Goal: Information Seeking & Learning: Learn about a topic

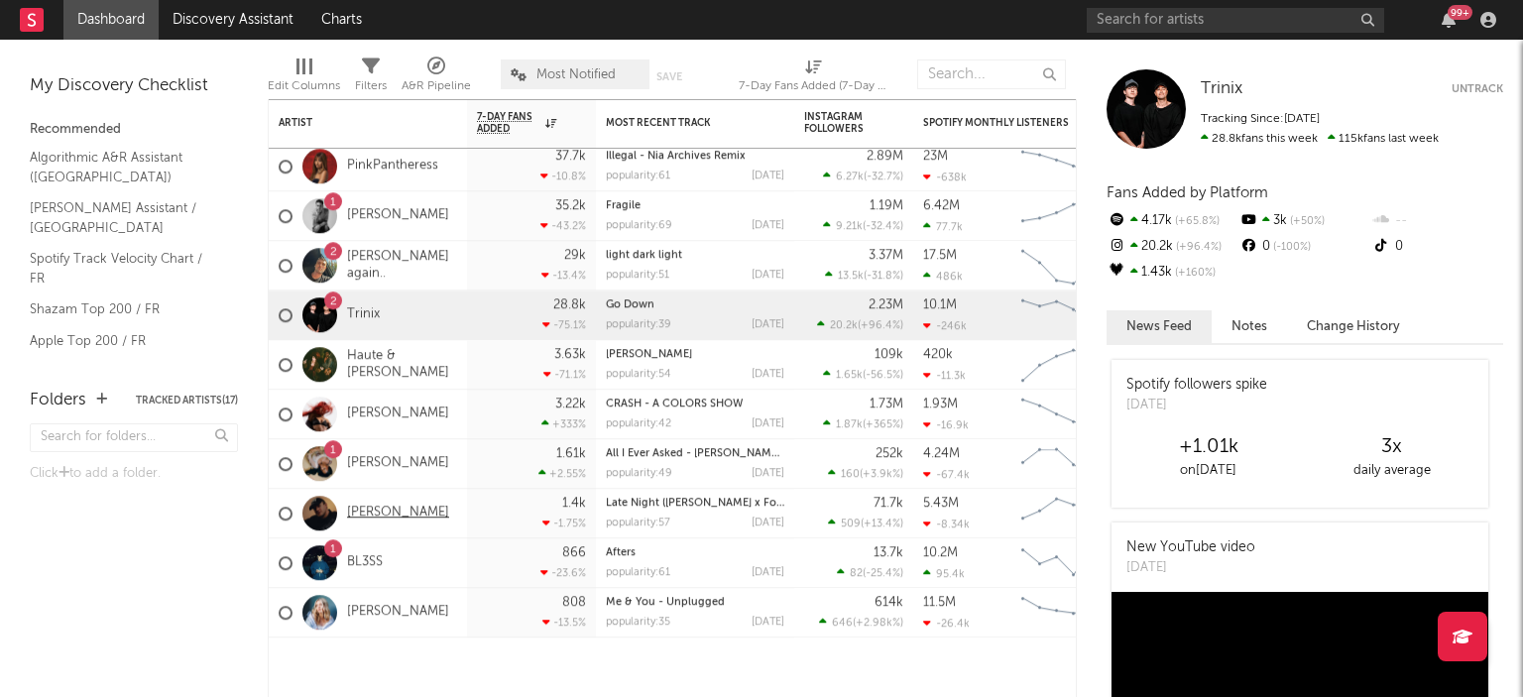
click at [371, 512] on link "[PERSON_NAME]" at bounding box center [398, 513] width 102 height 17
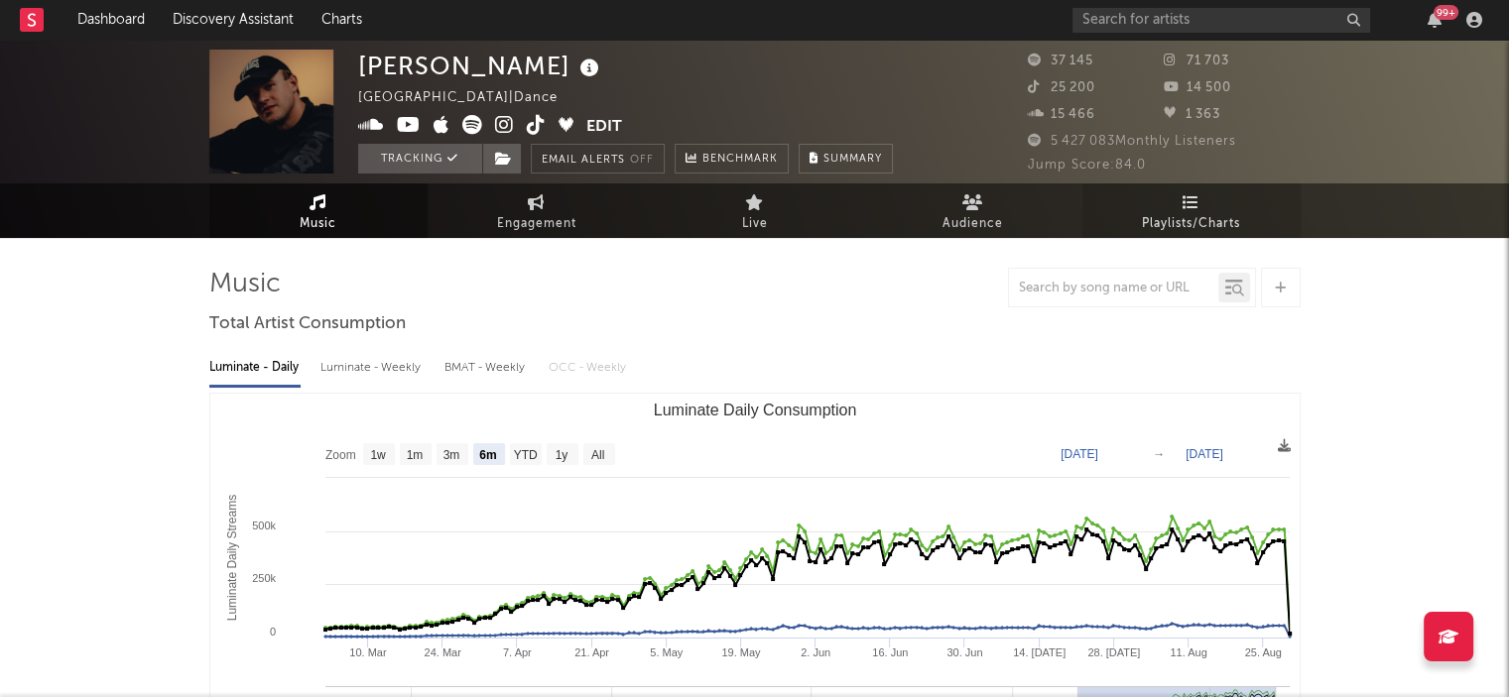
click at [1234, 227] on span "Playlists/Charts" at bounding box center [1191, 224] width 98 height 24
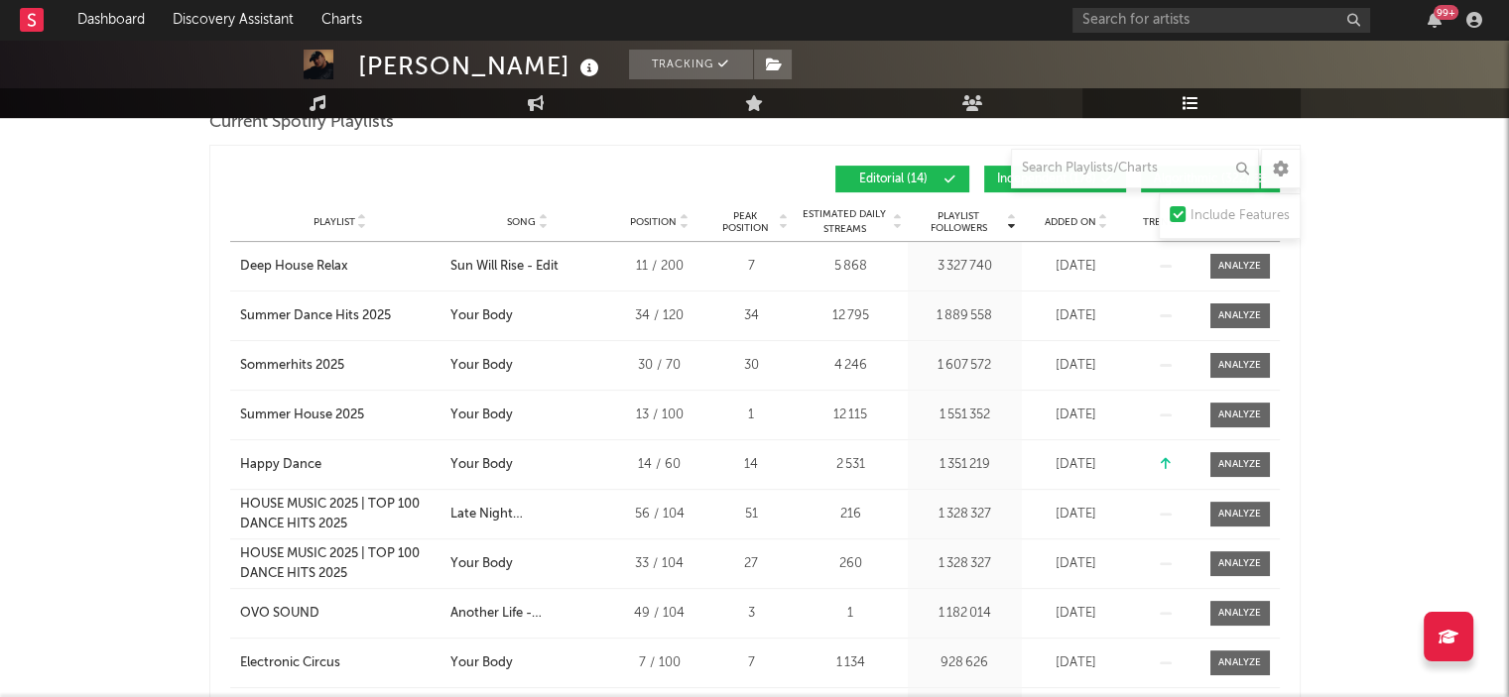
scroll to position [467, 0]
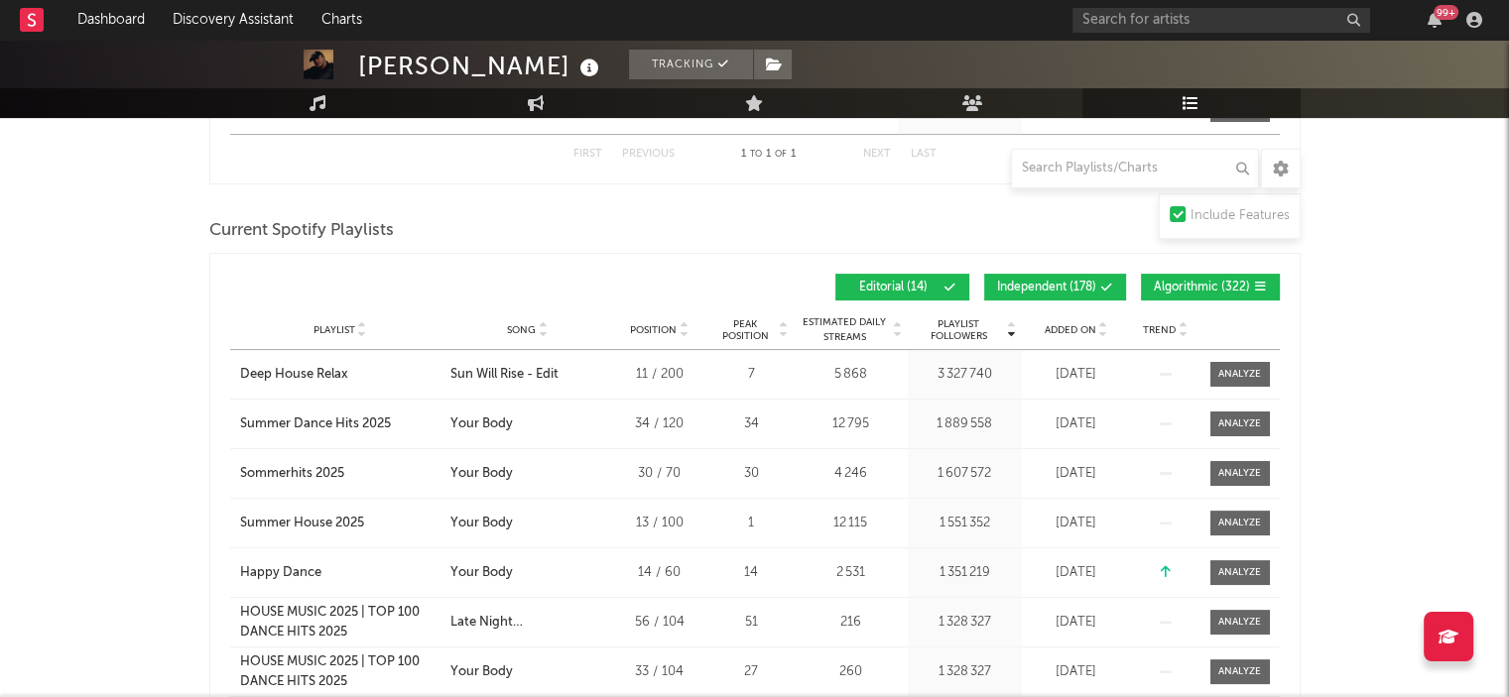
click at [1102, 282] on icon at bounding box center [1107, 288] width 12 height 12
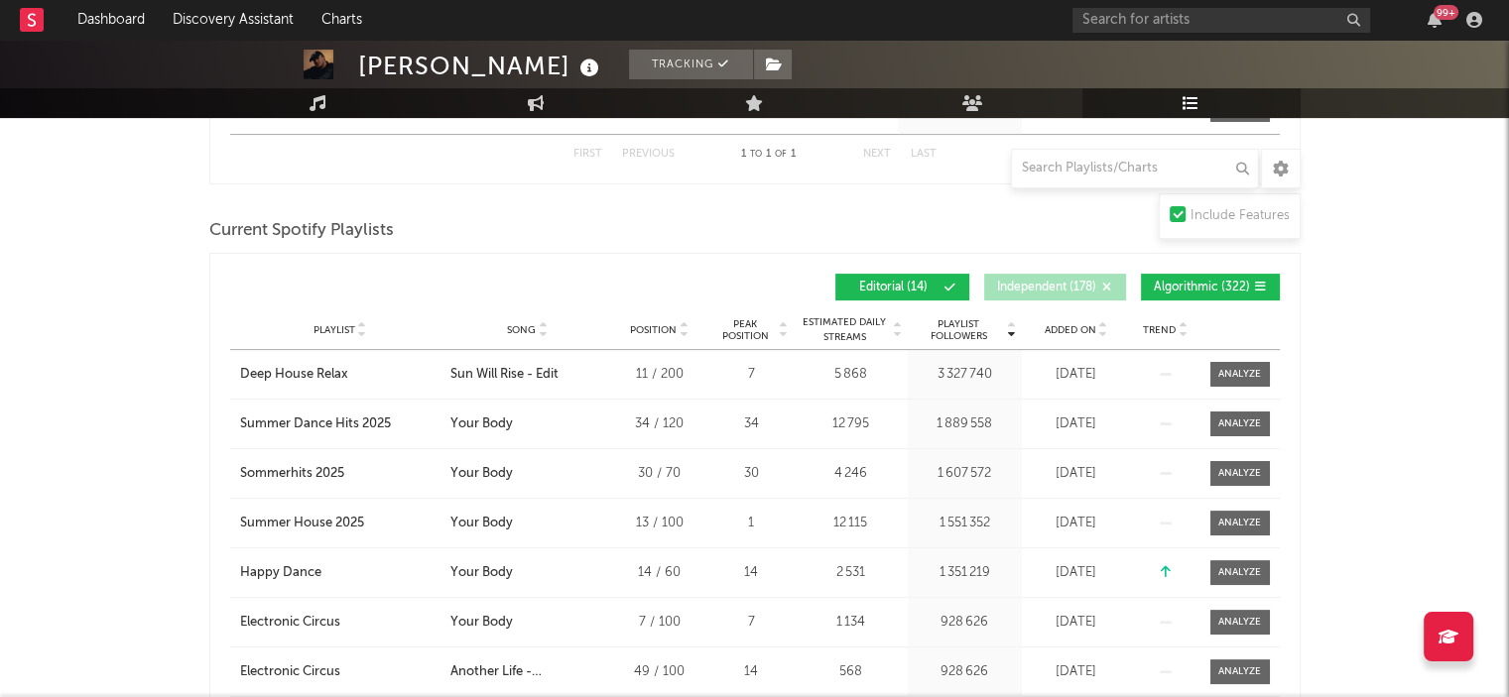
click at [1224, 293] on button "Algorithmic ( 322 )" at bounding box center [1210, 287] width 139 height 27
click at [1074, 328] on span "Added On" at bounding box center [1070, 330] width 52 height 12
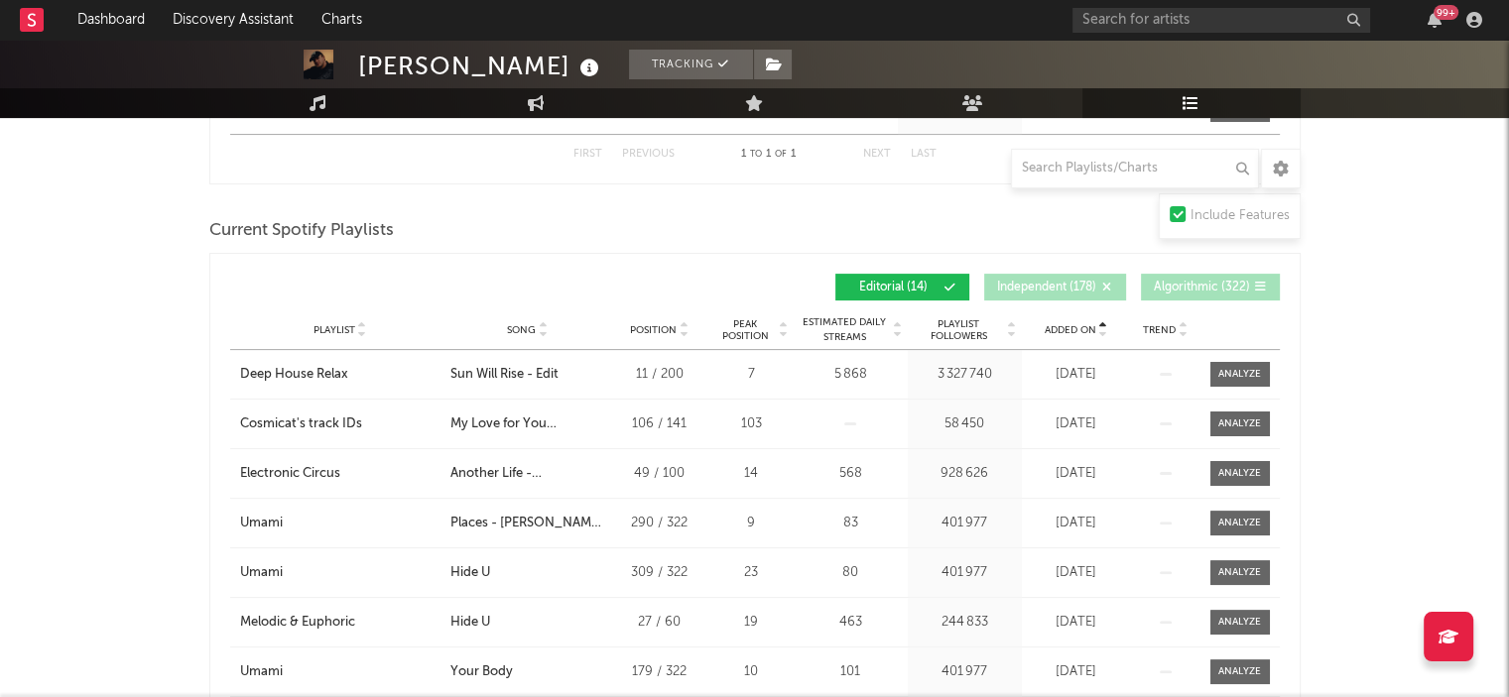
click at [511, 327] on span "Song" at bounding box center [521, 330] width 29 height 12
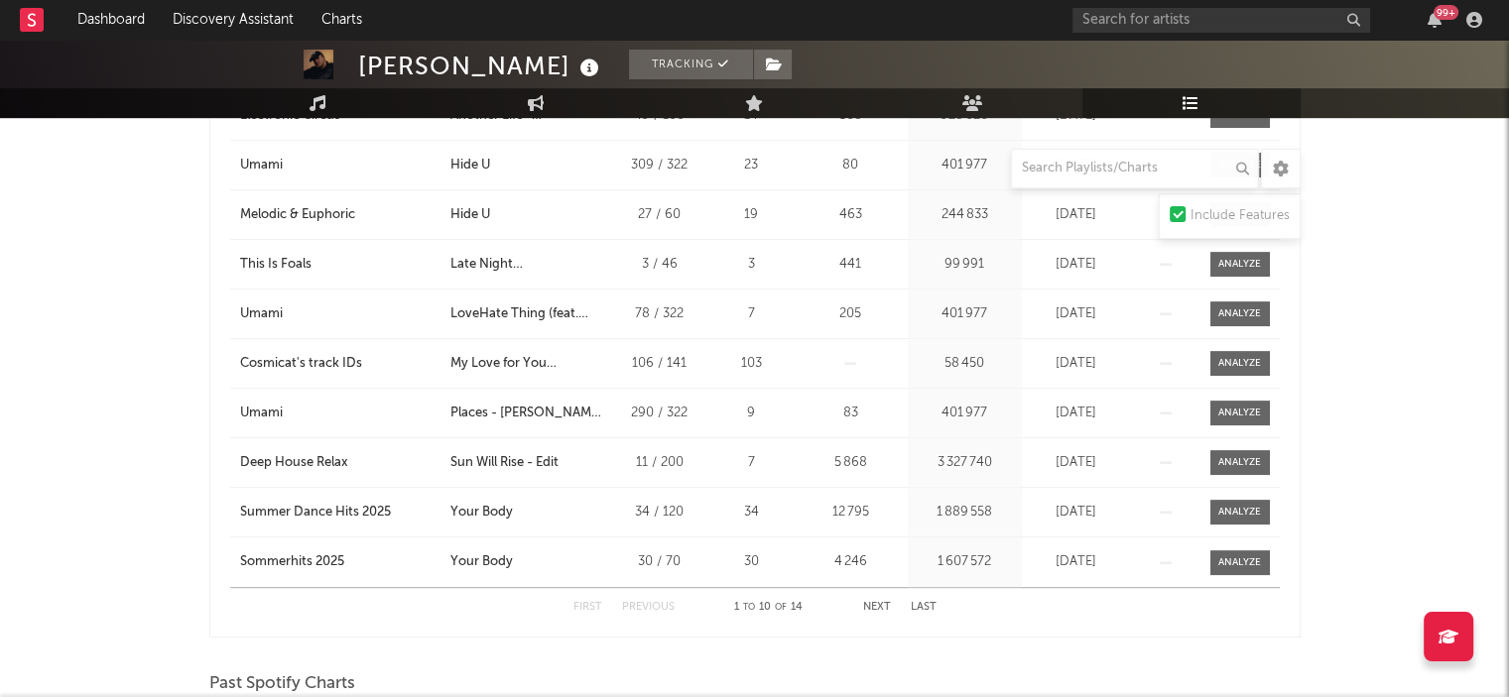
scroll to position [726, 0]
click at [876, 602] on button "Next" at bounding box center [877, 607] width 28 height 11
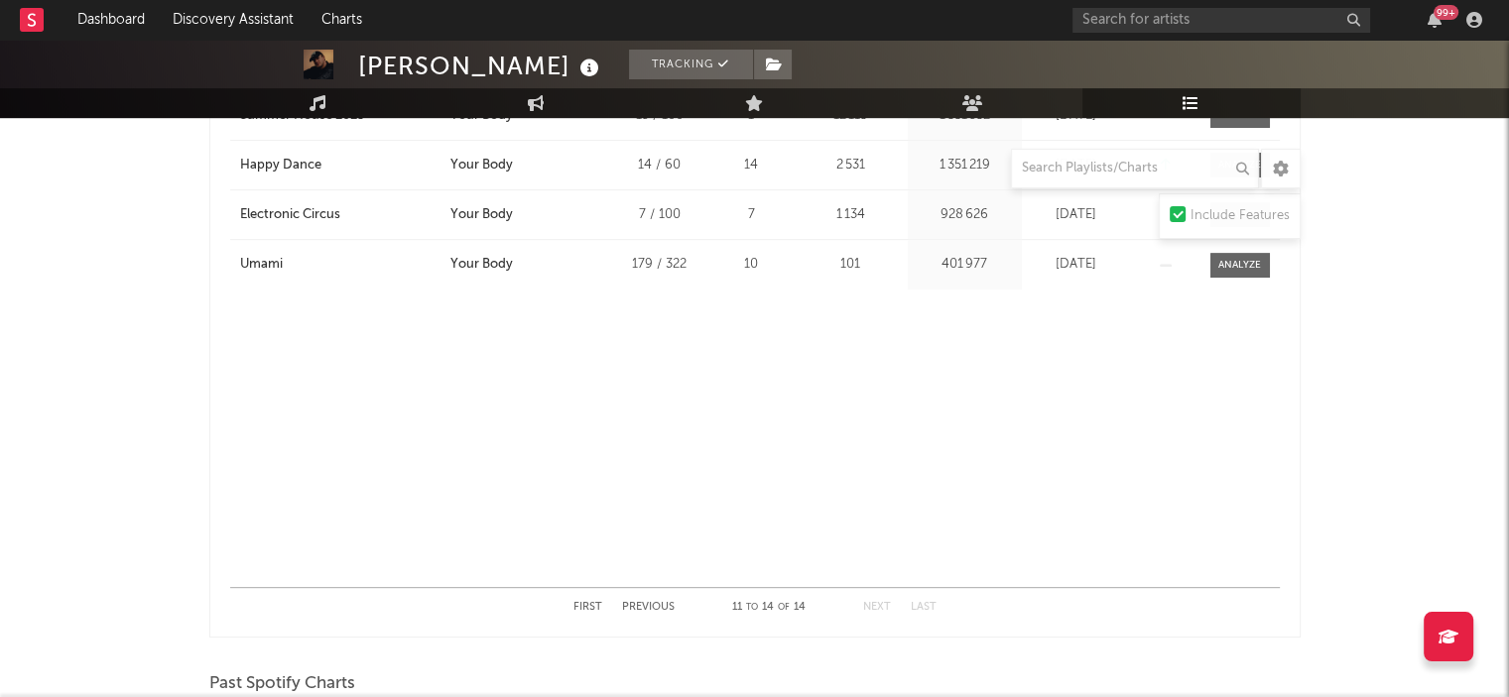
scroll to position [0, 0]
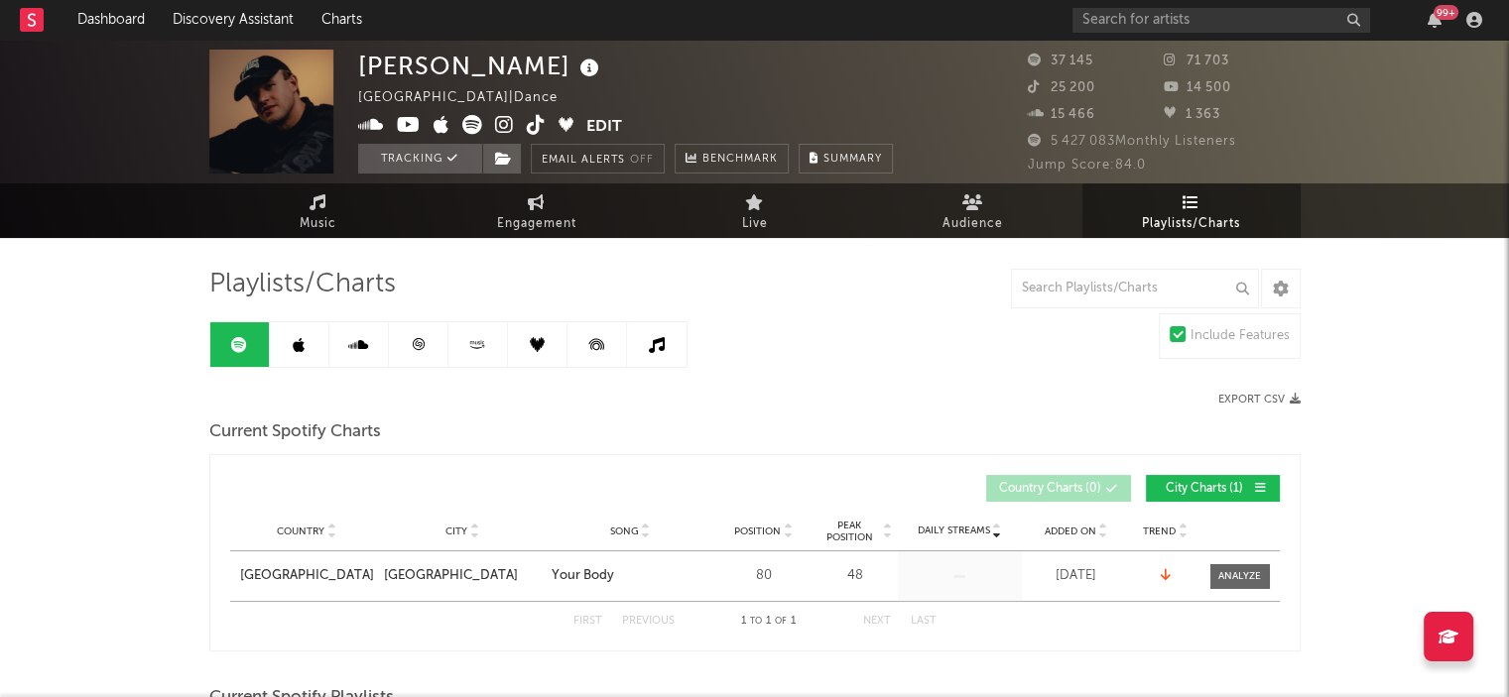
click at [420, 340] on icon at bounding box center [418, 344] width 15 height 15
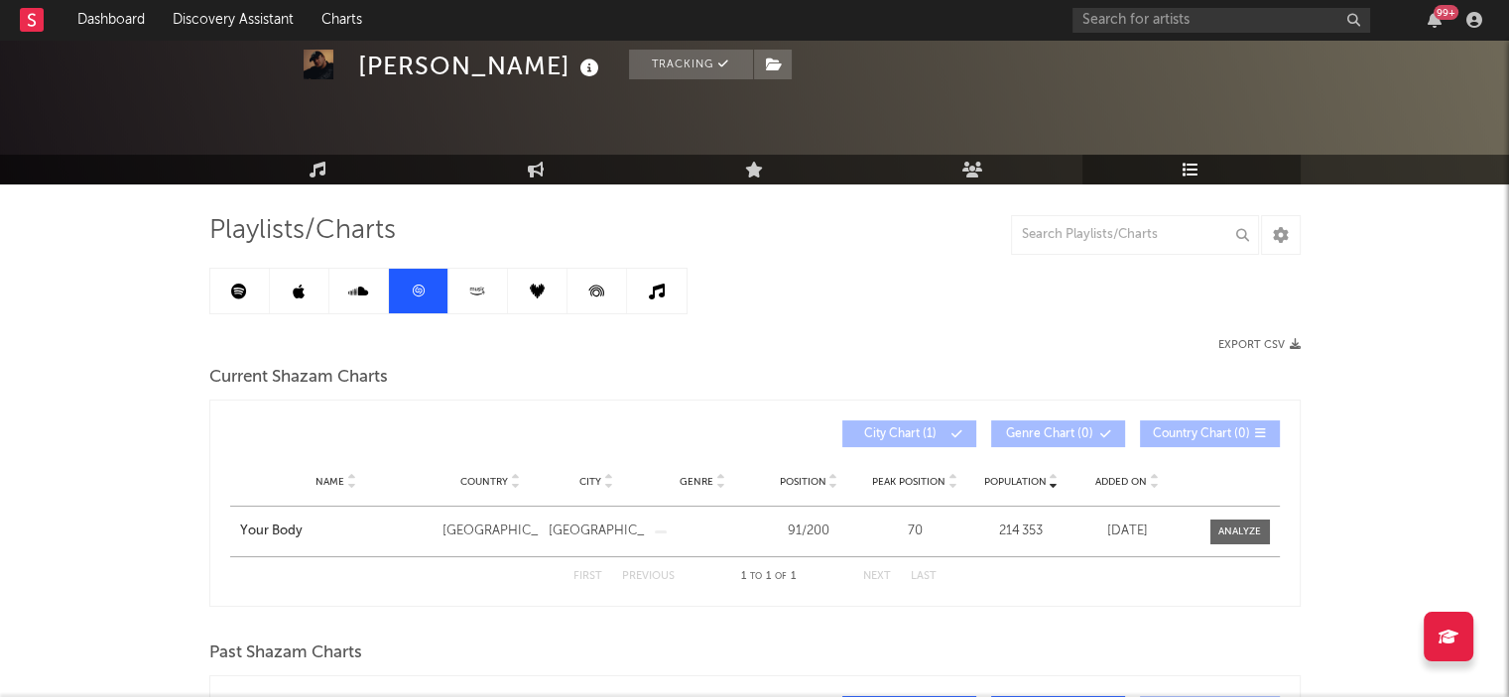
scroll to position [111, 0]
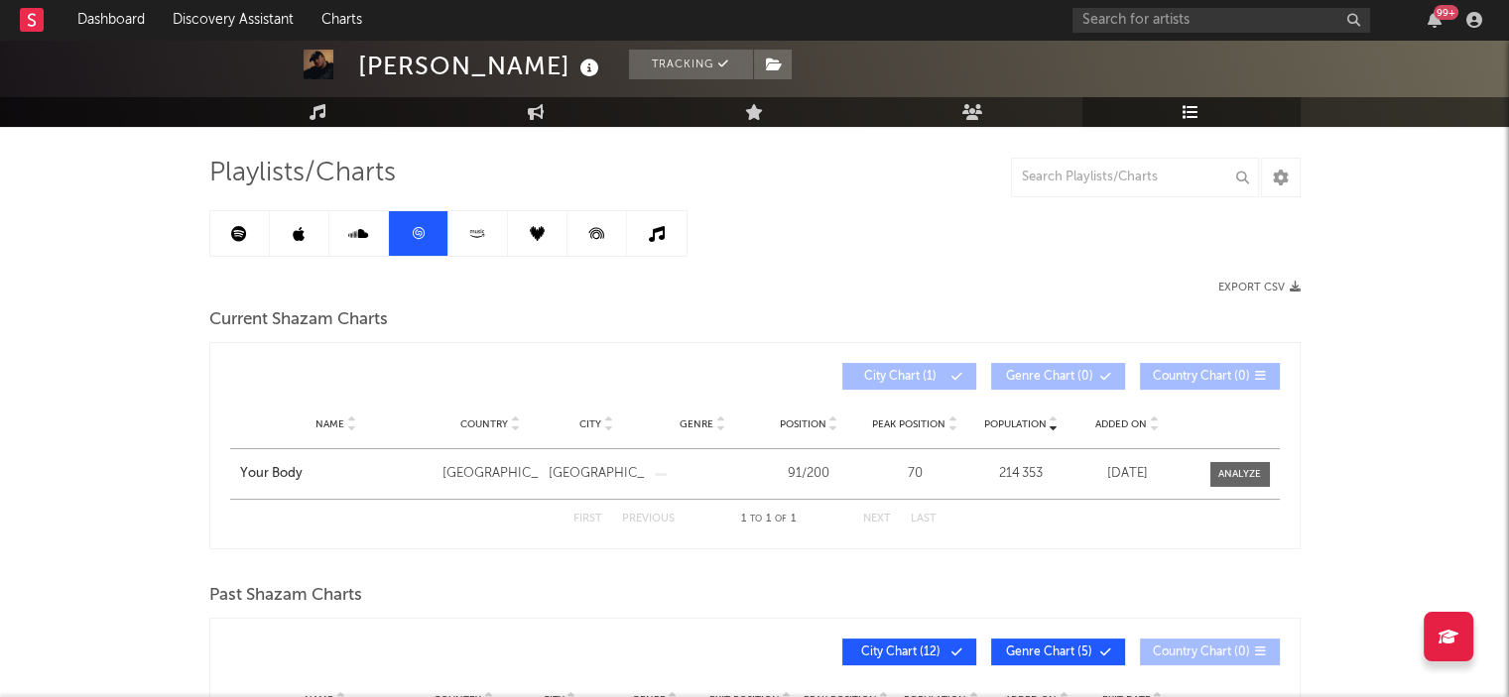
click at [482, 237] on icon at bounding box center [477, 233] width 23 height 15
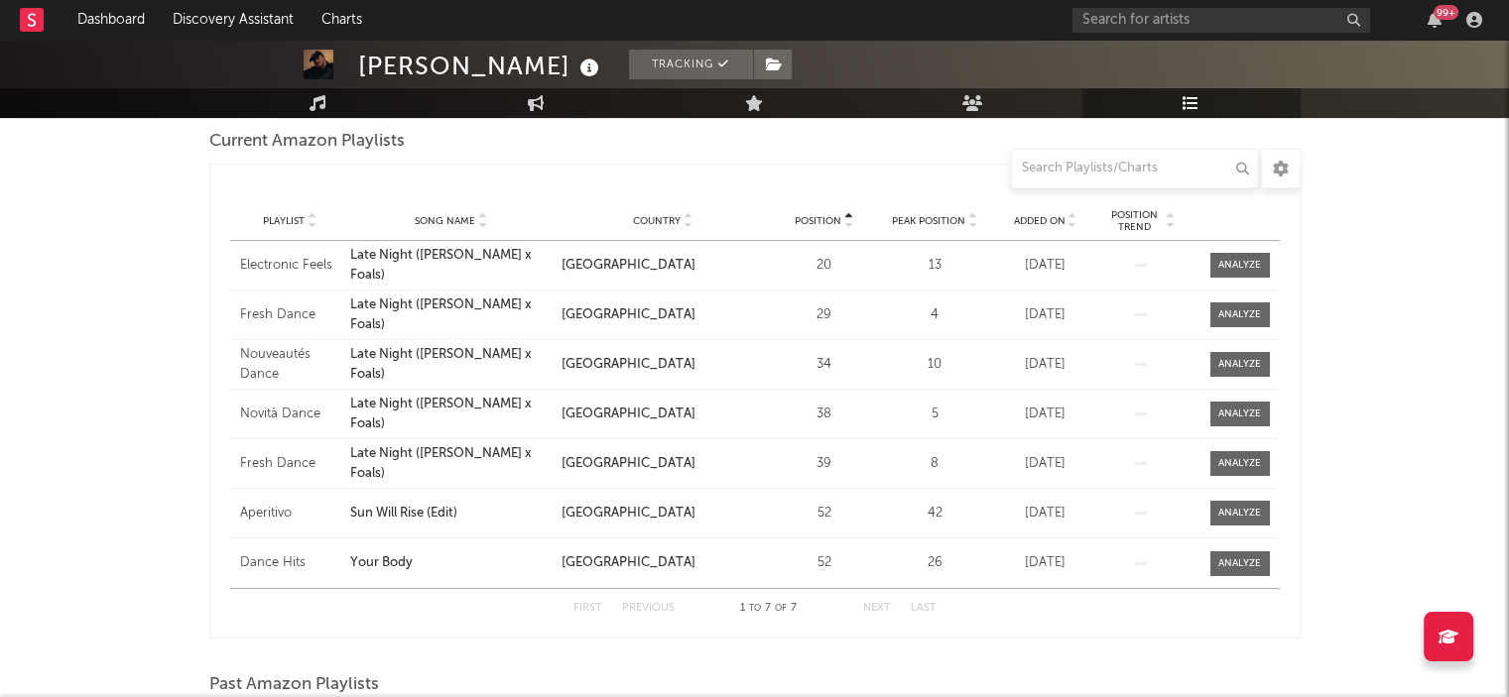
scroll to position [277, 0]
